Goal: Download file/media

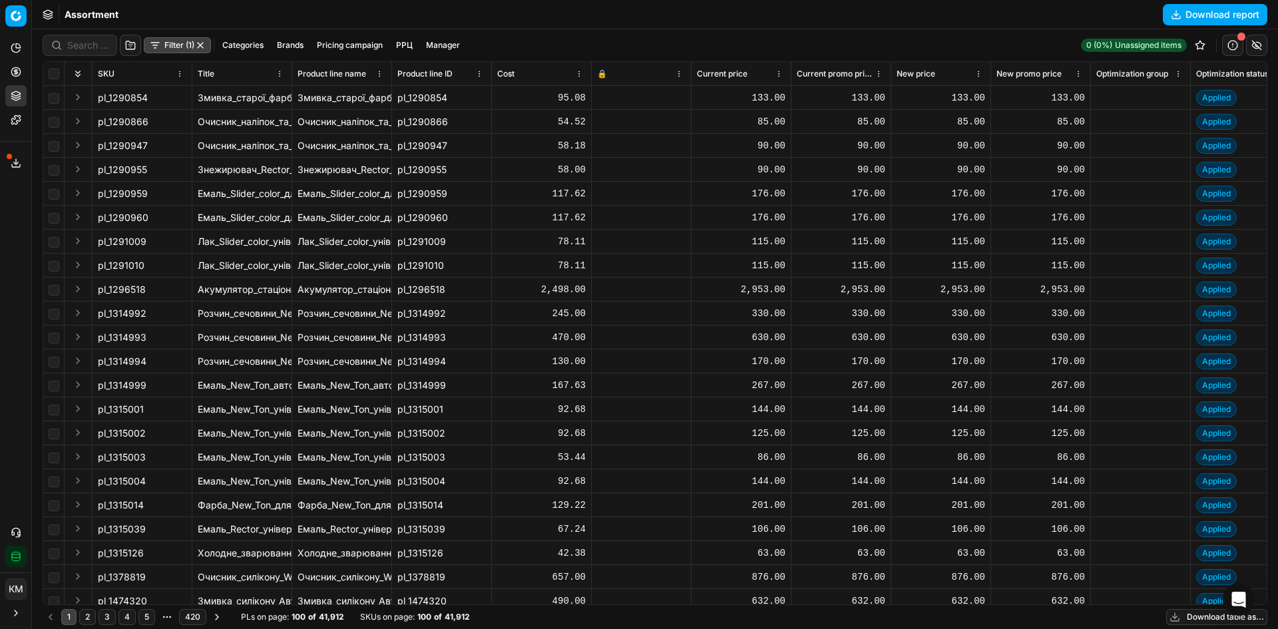
click at [1194, 14] on button "Download report" at bounding box center [1214, 14] width 104 height 21
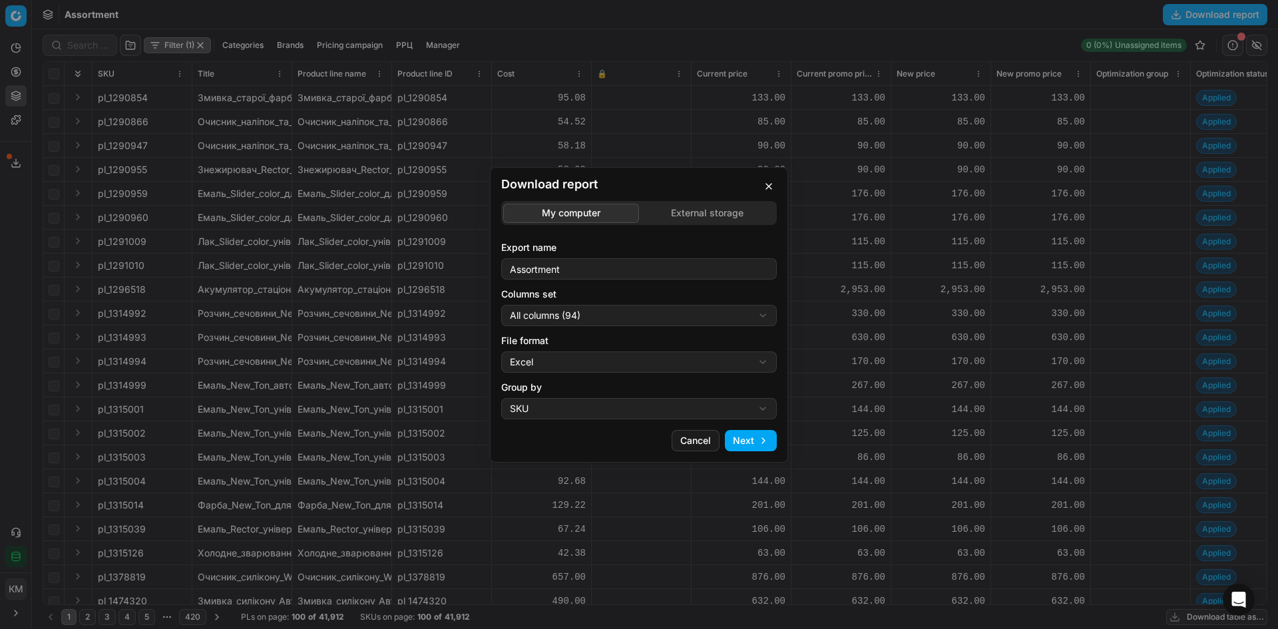
click at [746, 451] on div "Download report My computer External storage Export name Assortment Columns set…" at bounding box center [639, 314] width 298 height 295
click at [746, 444] on button "Next" at bounding box center [751, 440] width 52 height 21
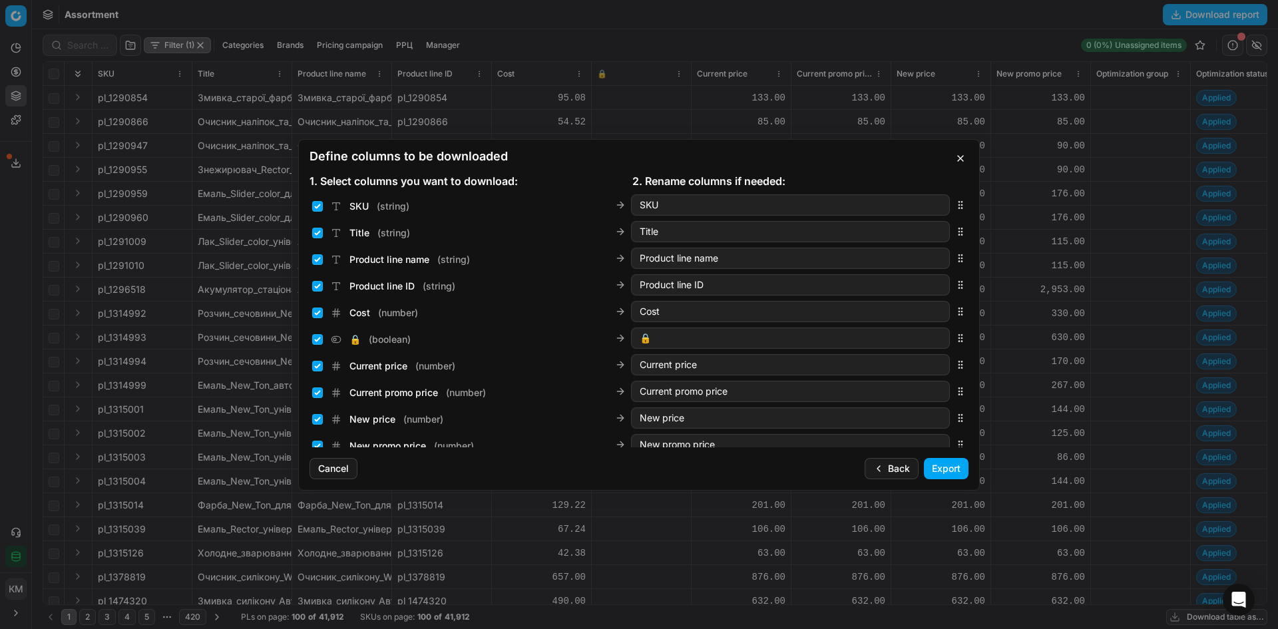
click at [936, 463] on button "Export" at bounding box center [946, 468] width 45 height 21
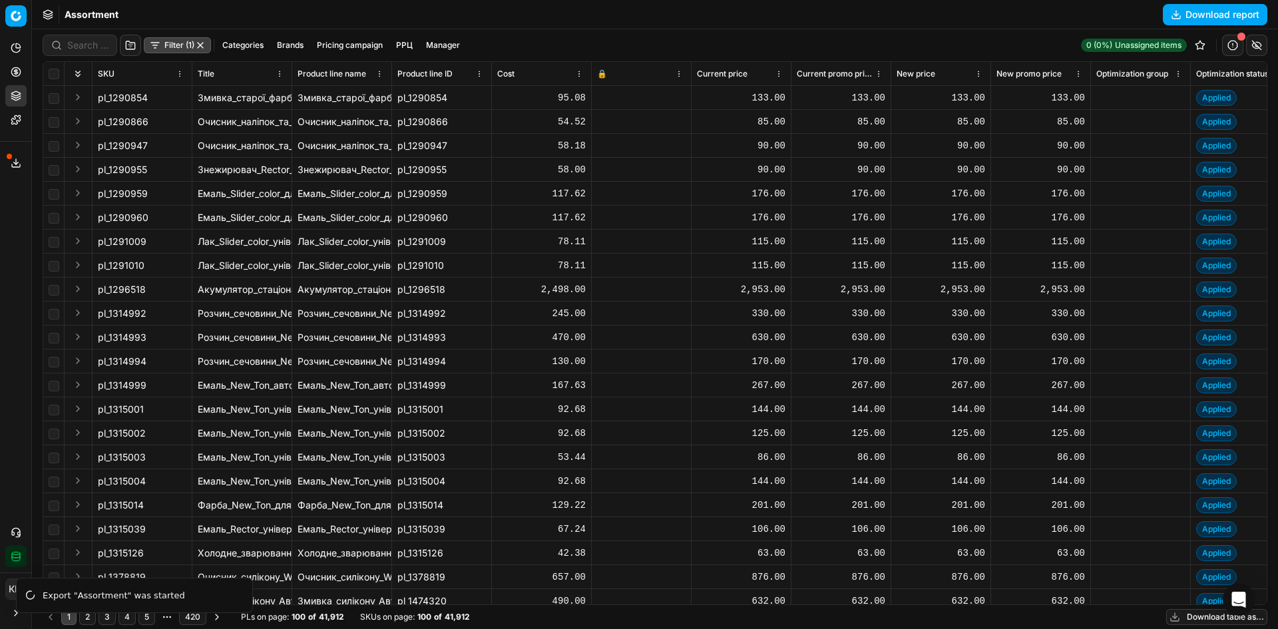
click at [17, 169] on button "Export service" at bounding box center [15, 162] width 21 height 21
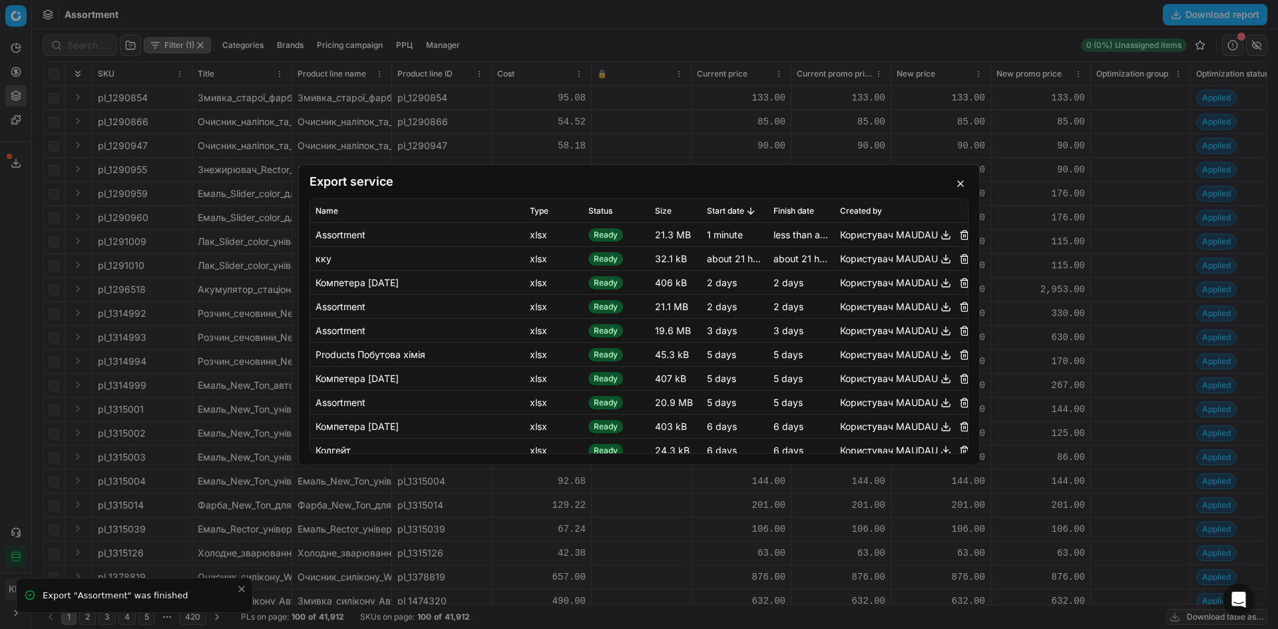
click at [938, 239] on button "button" at bounding box center [946, 234] width 16 height 16
click at [956, 190] on button "button" at bounding box center [960, 184] width 16 height 16
